Goal: Task Accomplishment & Management: Manage account settings

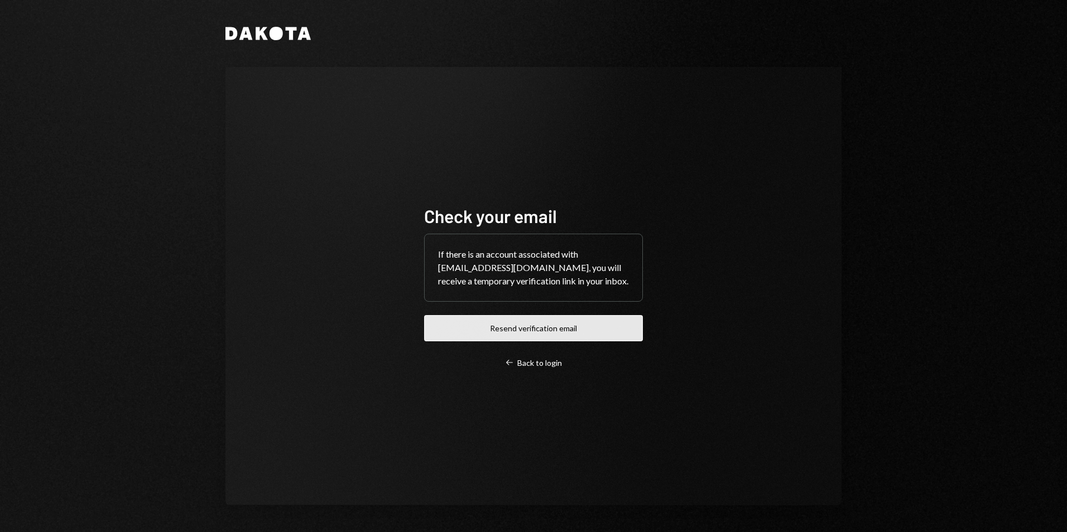
click at [531, 334] on button "Resend verification email" at bounding box center [533, 328] width 219 height 26
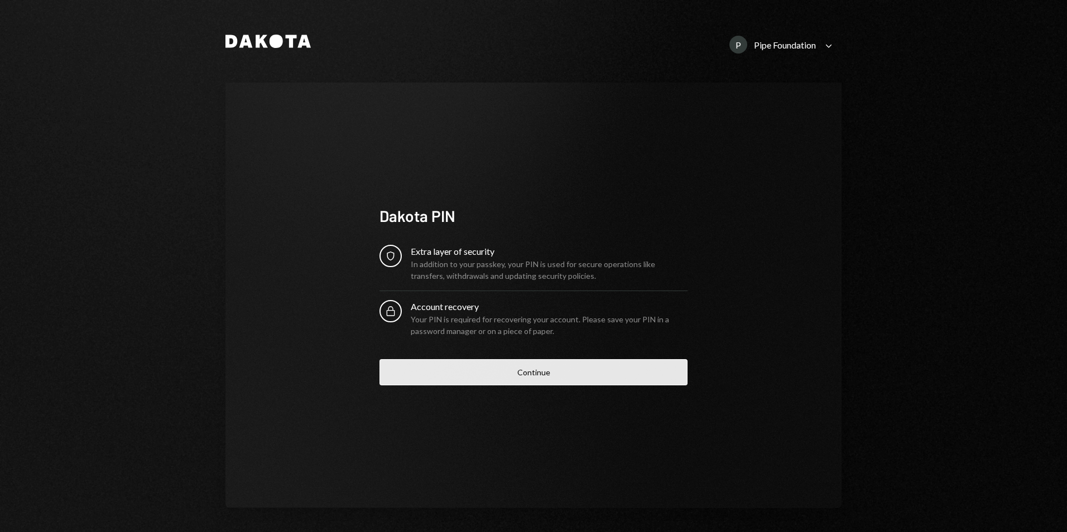
click at [511, 377] on button "Continue" at bounding box center [533, 372] width 308 height 26
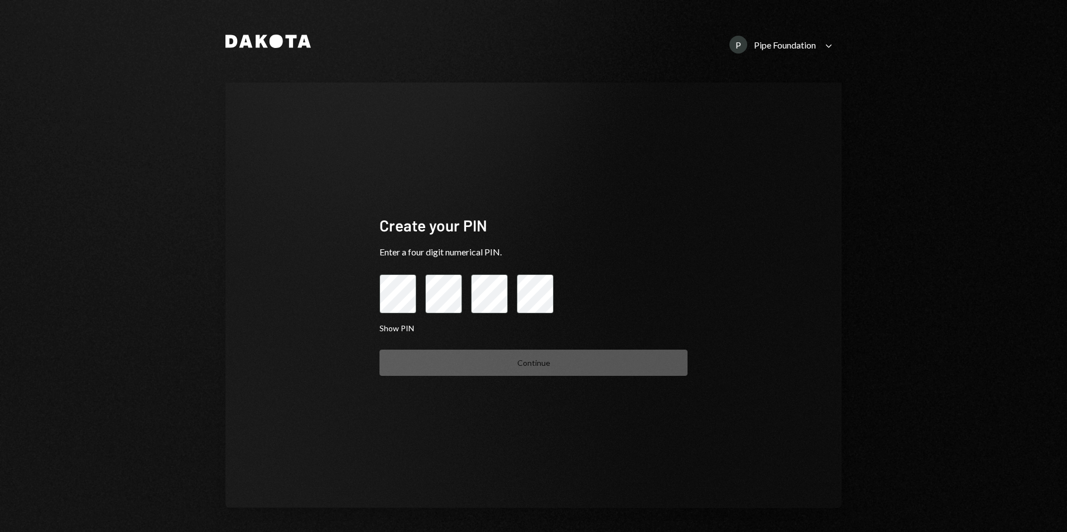
click at [431, 289] on div at bounding box center [533, 294] width 308 height 39
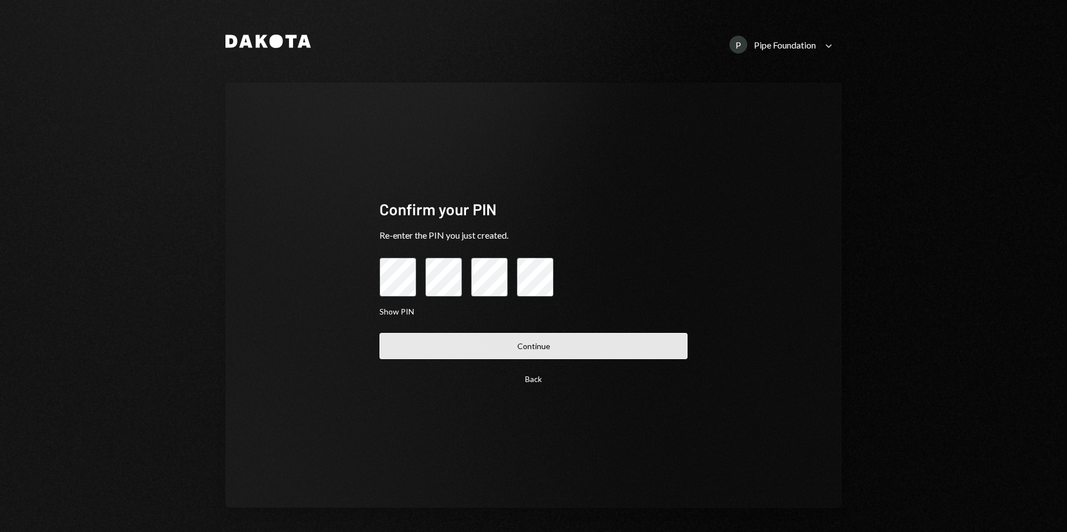
click at [490, 350] on button "Continue" at bounding box center [533, 346] width 308 height 26
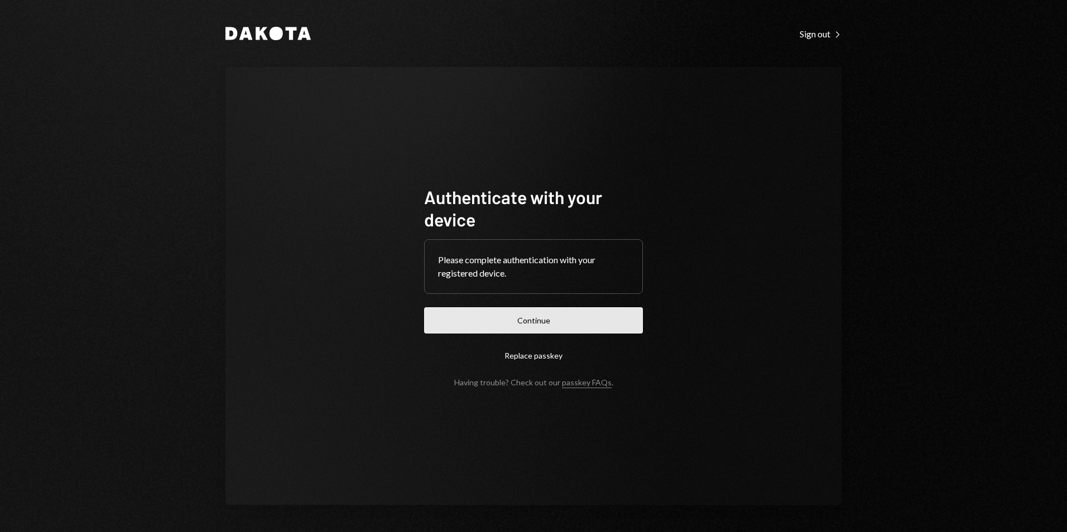
click at [540, 323] on button "Continue" at bounding box center [533, 320] width 219 height 26
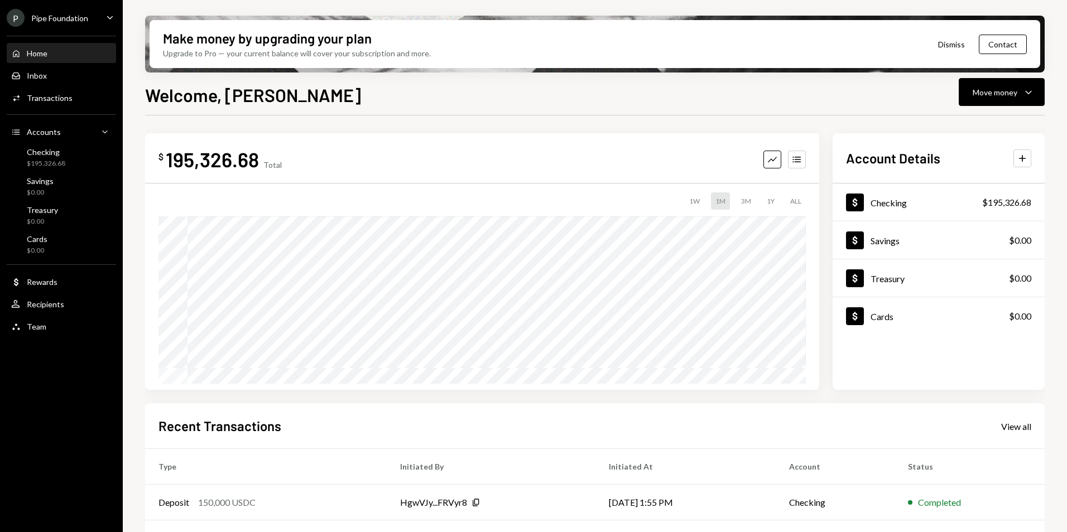
click at [49, 16] on div "Pipe Foundation" at bounding box center [59, 17] width 57 height 9
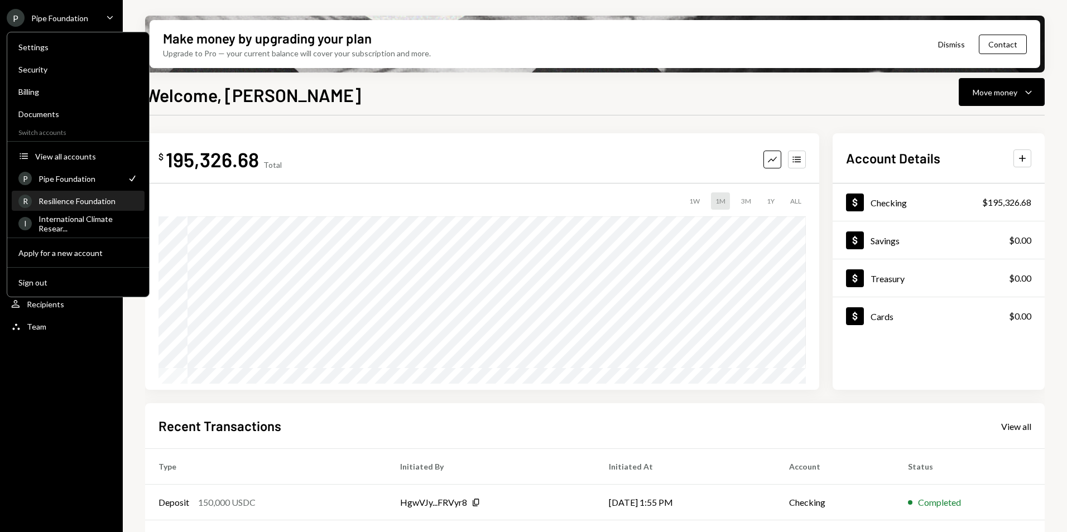
click at [61, 201] on div "Resilience Foundation" at bounding box center [88, 200] width 99 height 9
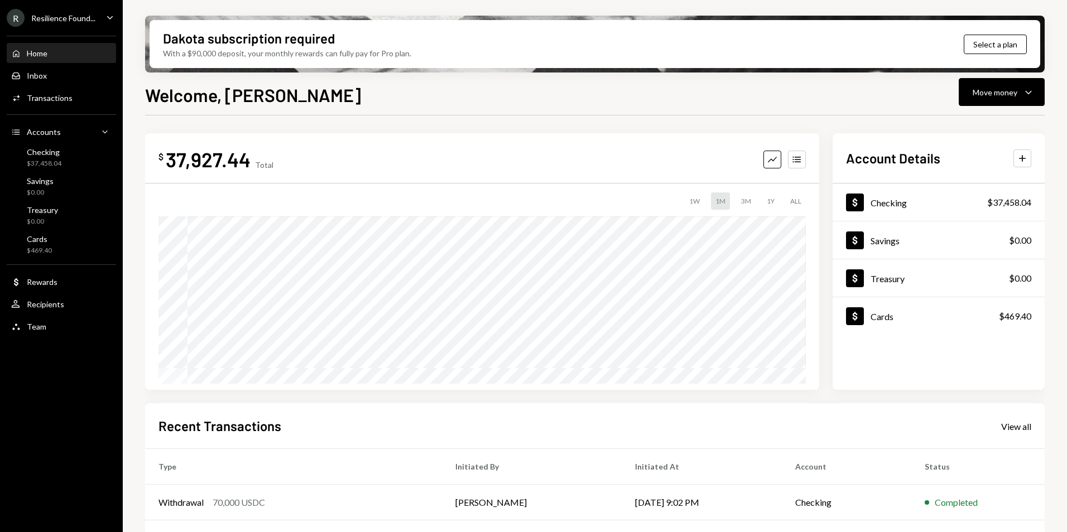
click at [74, 13] on div "Resilience Found..." at bounding box center [63, 17] width 64 height 9
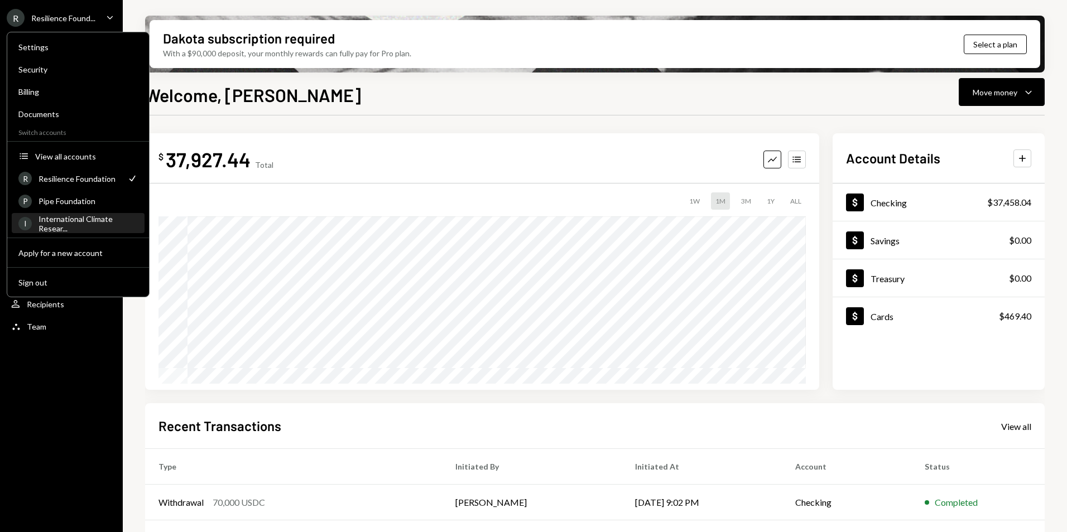
click at [69, 220] on div "International Climate Resear..." at bounding box center [88, 223] width 99 height 19
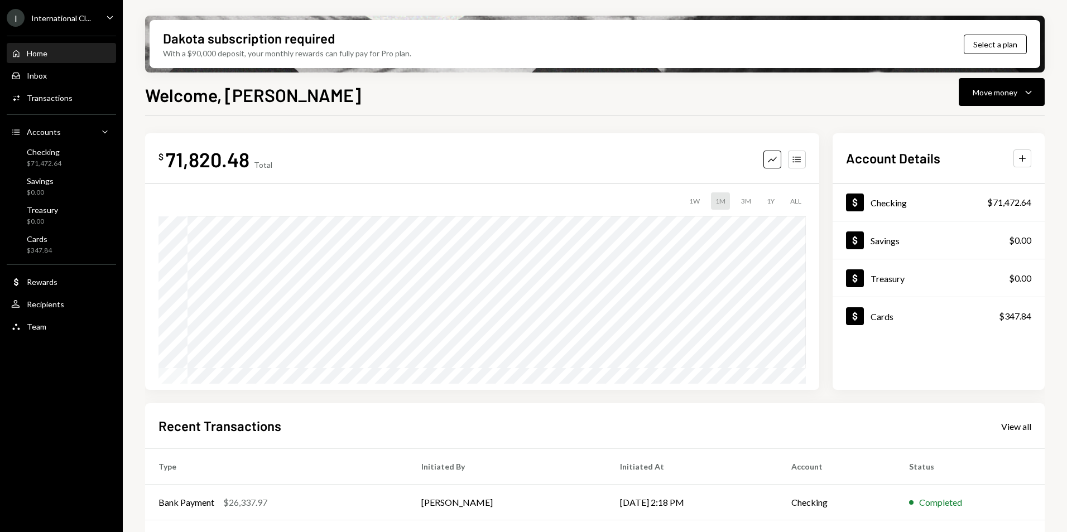
click at [76, 19] on div "International Cl..." at bounding box center [61, 17] width 60 height 9
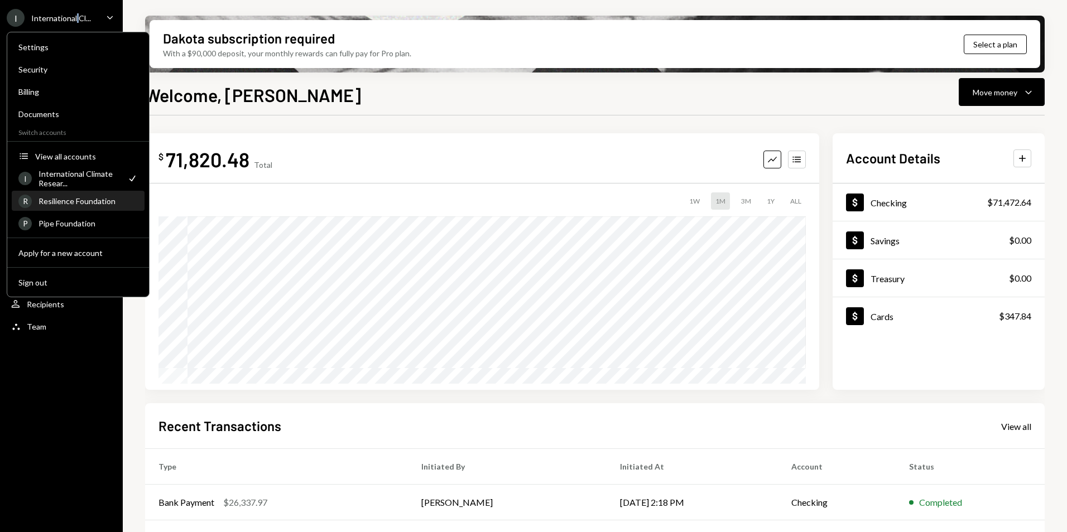
click at [78, 205] on div "Resilience Foundation" at bounding box center [88, 200] width 99 height 9
